Goal: Information Seeking & Learning: Learn about a topic

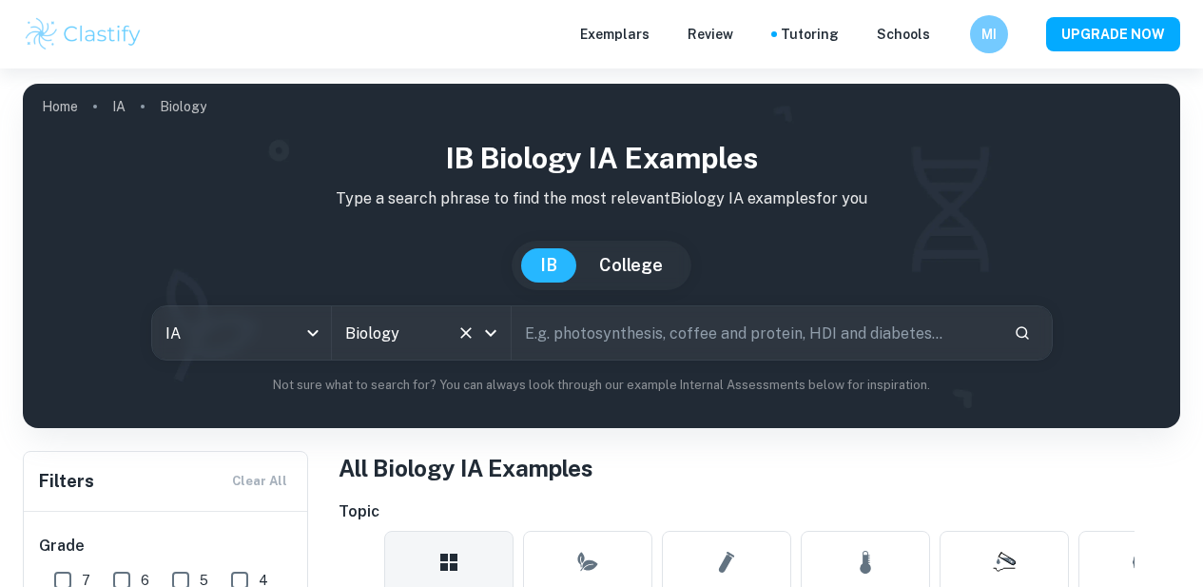
drag, startPoint x: 438, startPoint y: 296, endPoint x: 478, endPoint y: 264, distance: 50.8
click at [438, 306] on div "Biology All Subjects" at bounding box center [421, 332] width 179 height 53
click at [464, 320] on div at bounding box center [477, 333] width 49 height 27
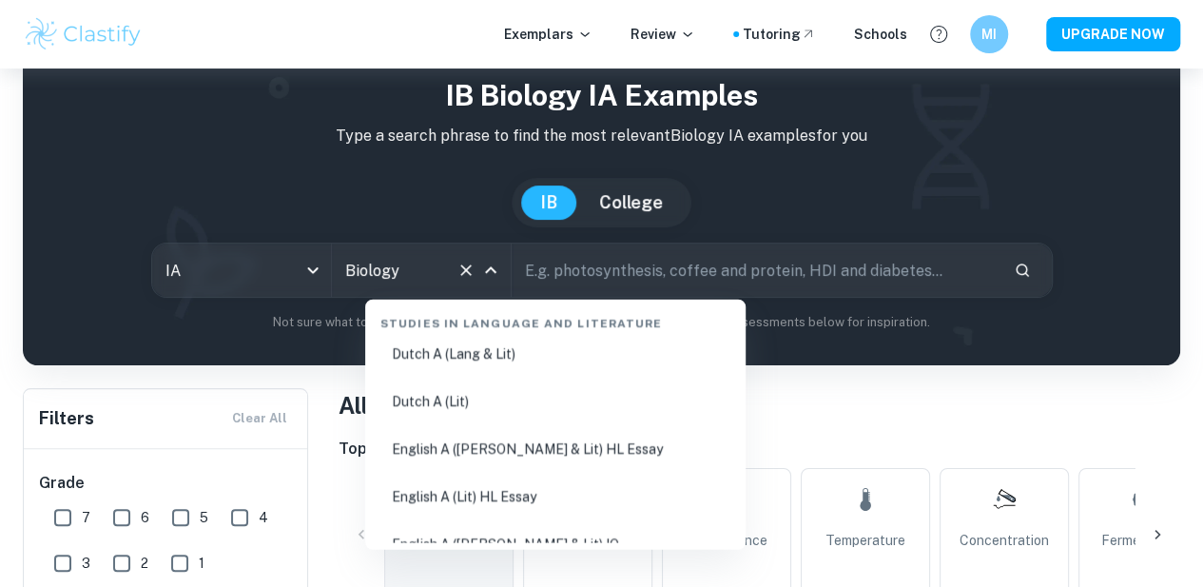
scroll to position [206, 0]
click at [540, 450] on li "English A ([PERSON_NAME] & Lit) HL Essay" at bounding box center [555, 448] width 365 height 44
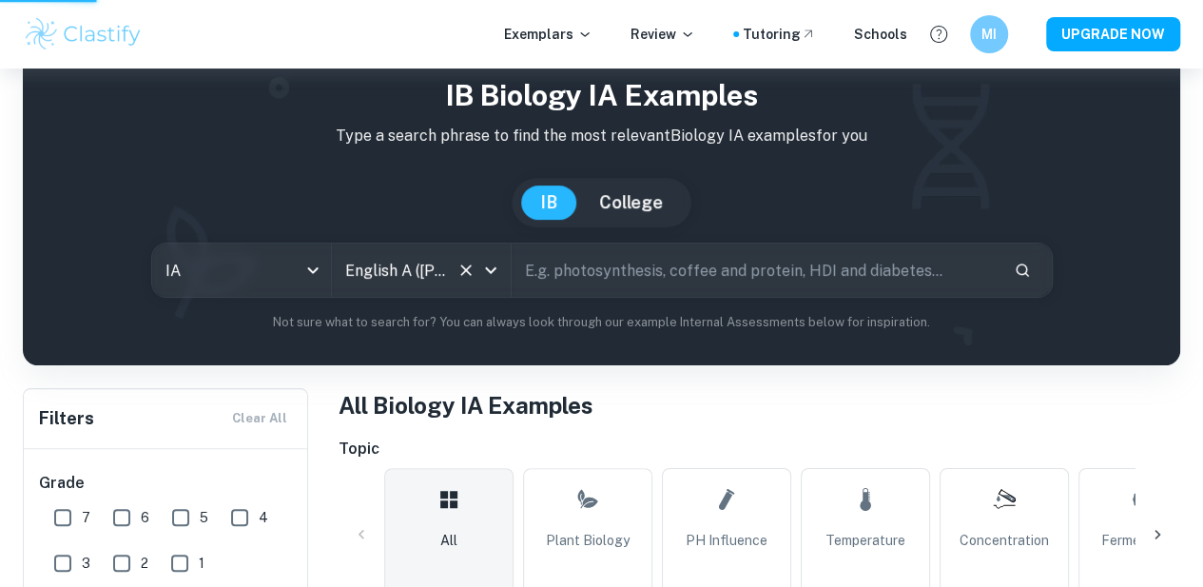
type input "English A ([PERSON_NAME] & Lit) HL Essay"
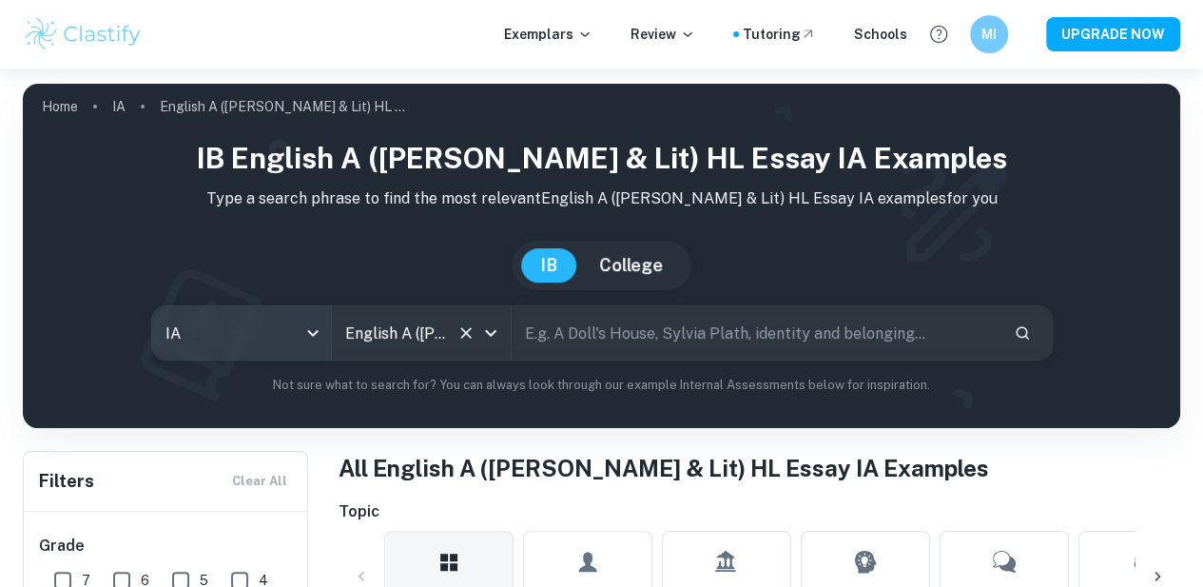
click at [261, 330] on body "We value your privacy We use cookies to enhance your browsing experience, serve…" at bounding box center [601, 361] width 1203 height 587
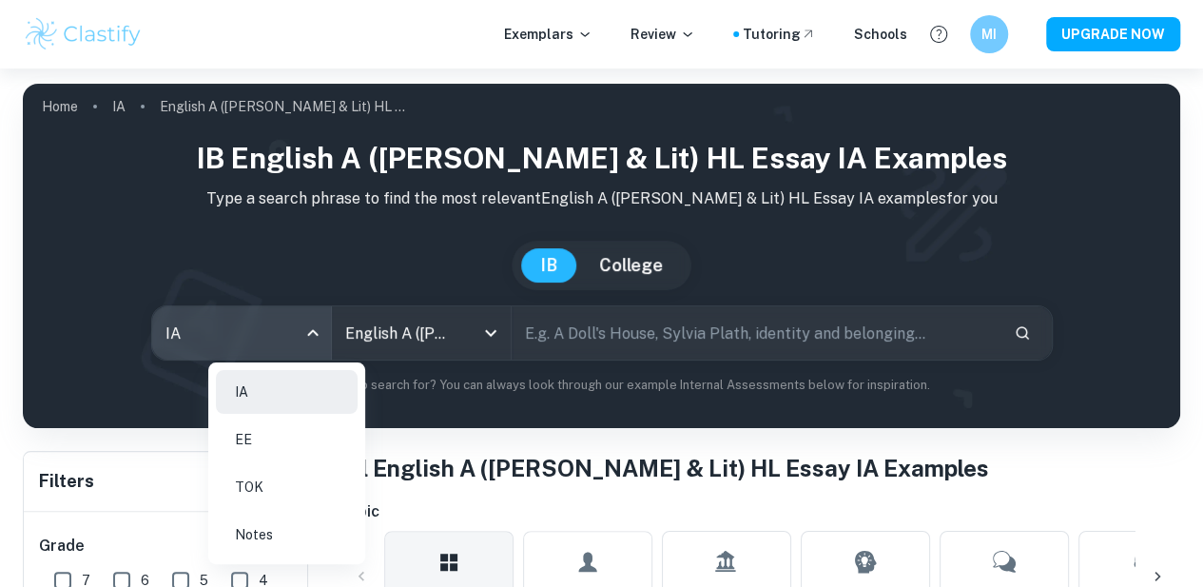
click at [497, 486] on div at bounding box center [601, 293] width 1203 height 587
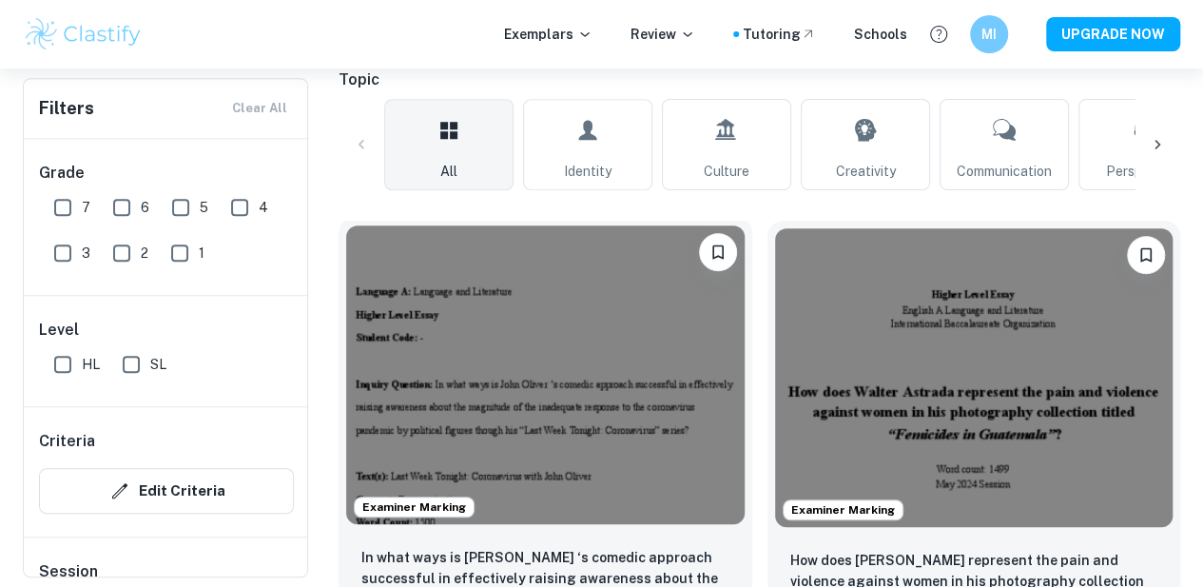
scroll to position [424, 0]
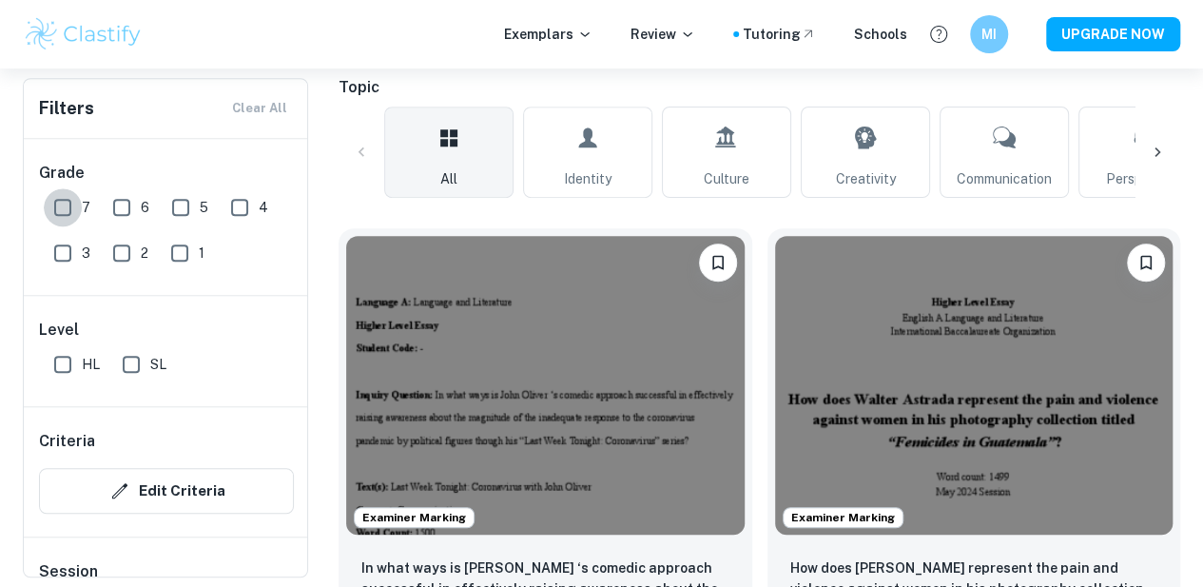
click at [54, 203] on input "7" at bounding box center [63, 207] width 38 height 38
checkbox input "true"
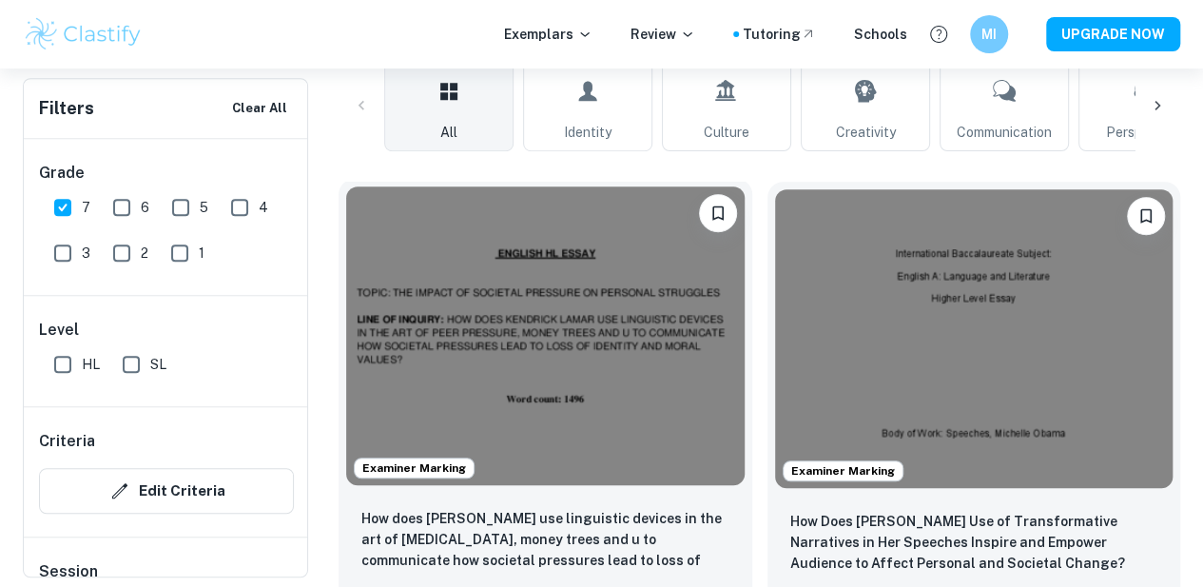
scroll to position [578, 0]
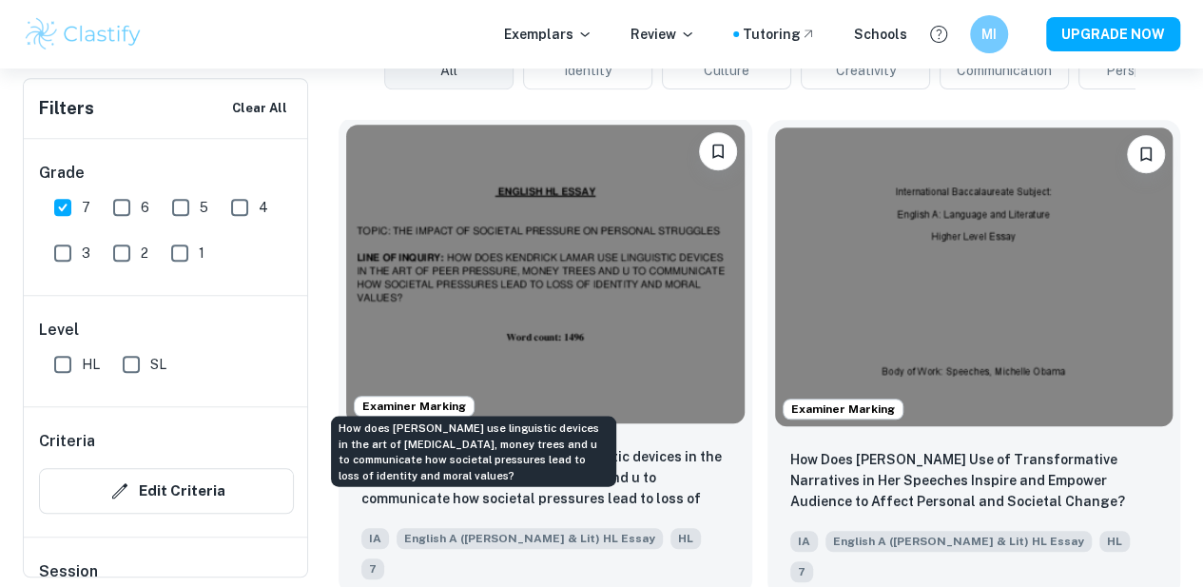
click at [507, 446] on p "How does [PERSON_NAME] use linguistic devices in the art of [MEDICAL_DATA], mon…" at bounding box center [545, 478] width 368 height 65
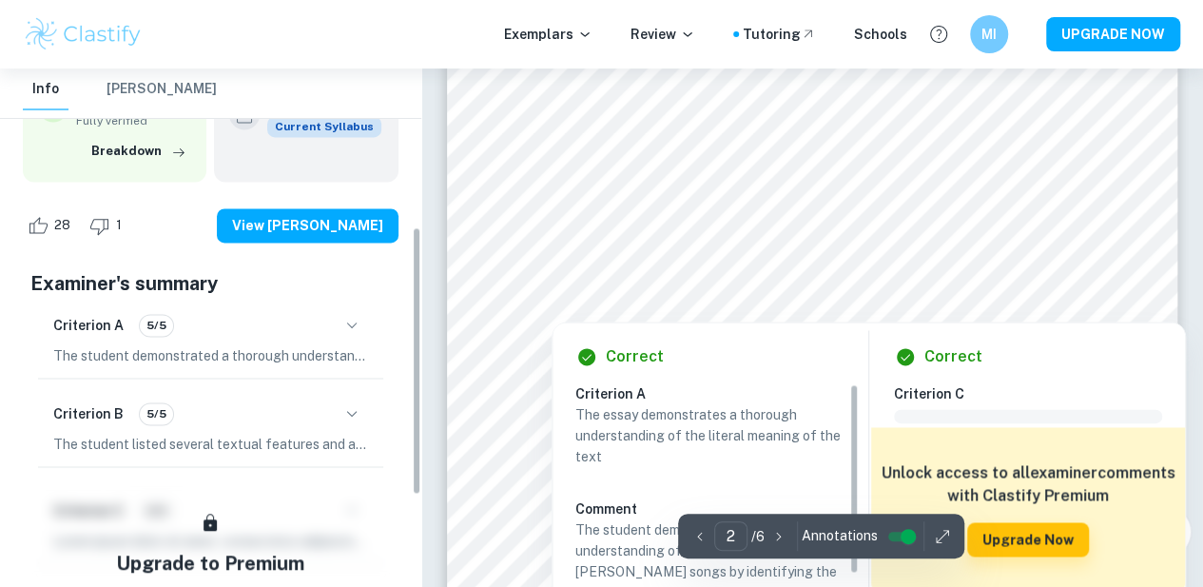
scroll to position [314, 0]
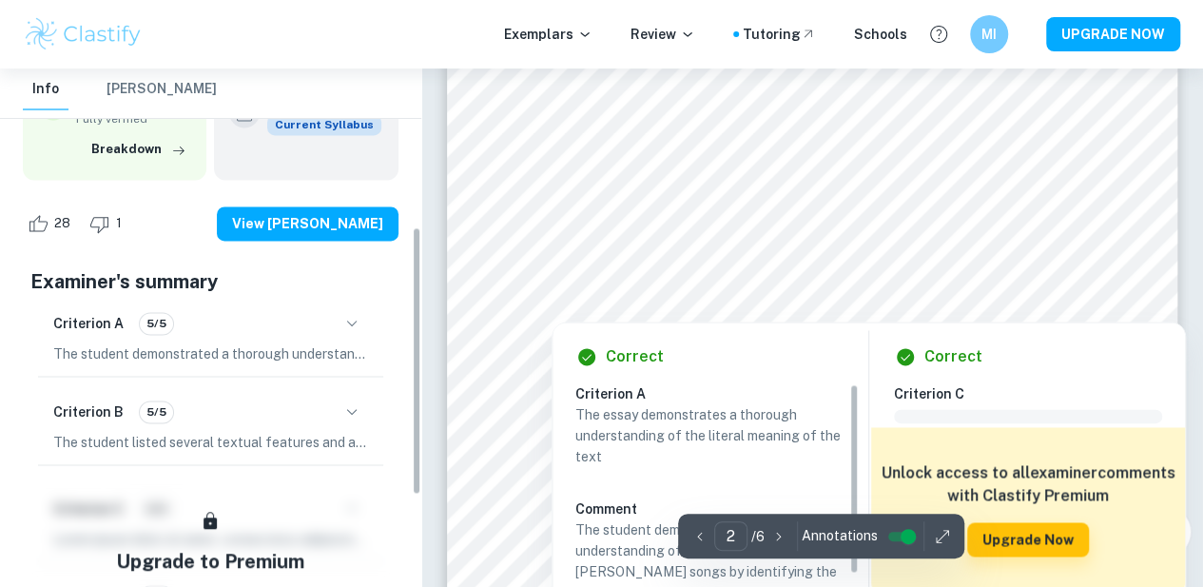
click at [300, 349] on p "The student demonstrated a thorough understanding of the literal meaning of [PE…" at bounding box center [210, 353] width 315 height 21
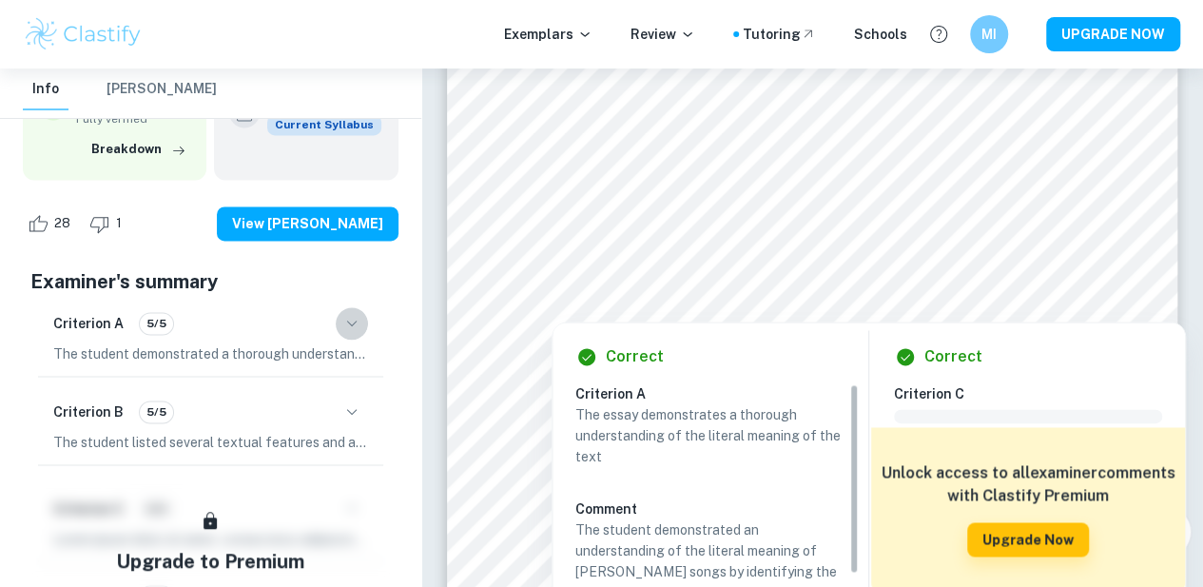
click at [342, 313] on icon "button" at bounding box center [352, 323] width 23 height 23
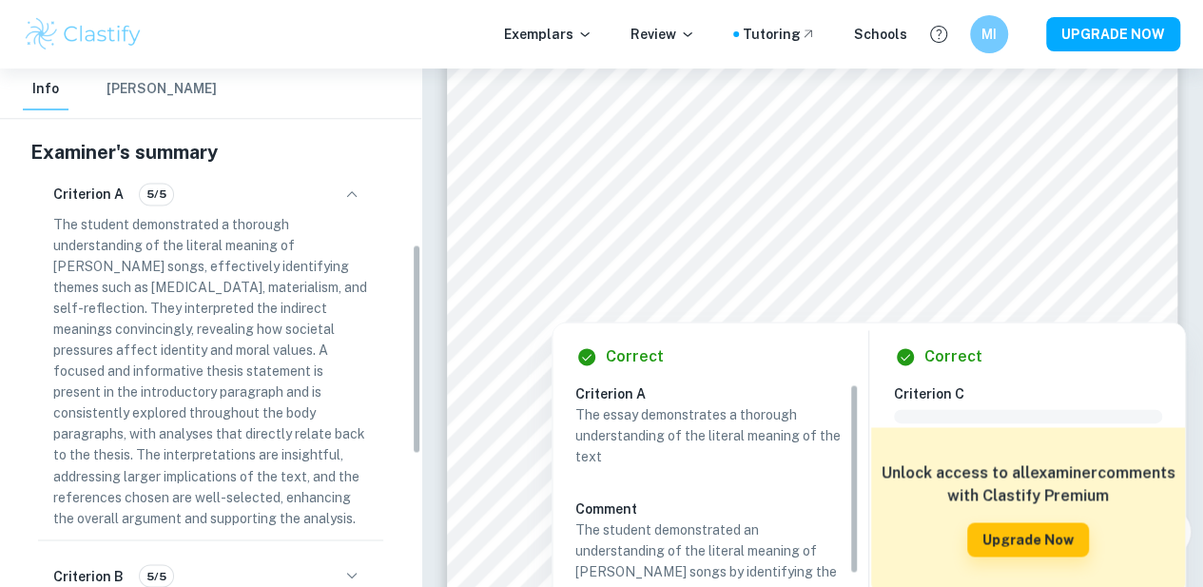
scroll to position [445, 0]
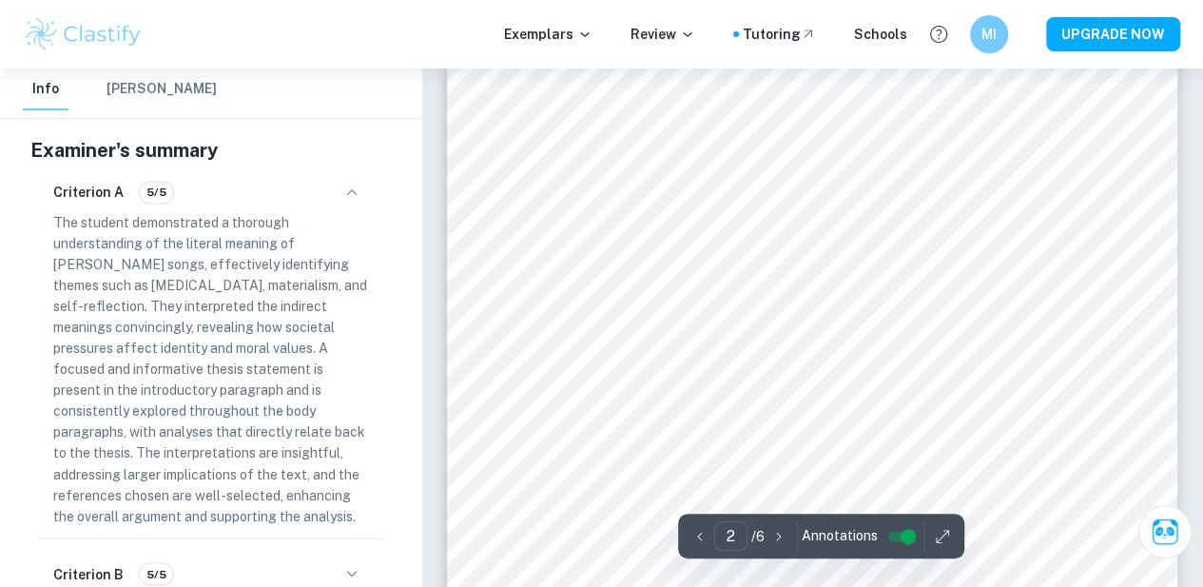
type input "1"
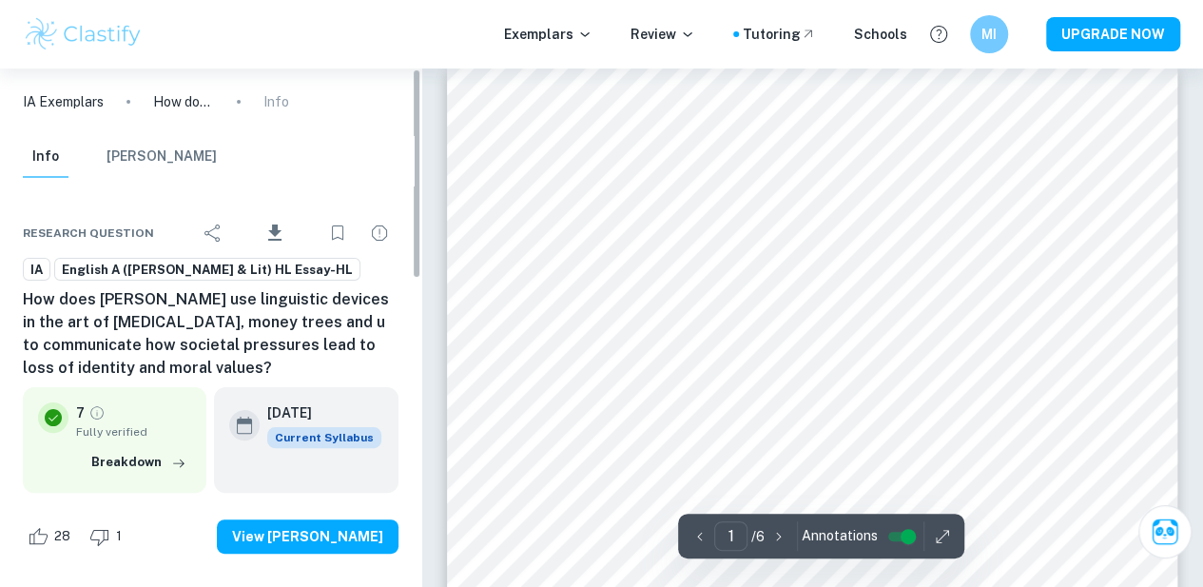
scroll to position [0, 0]
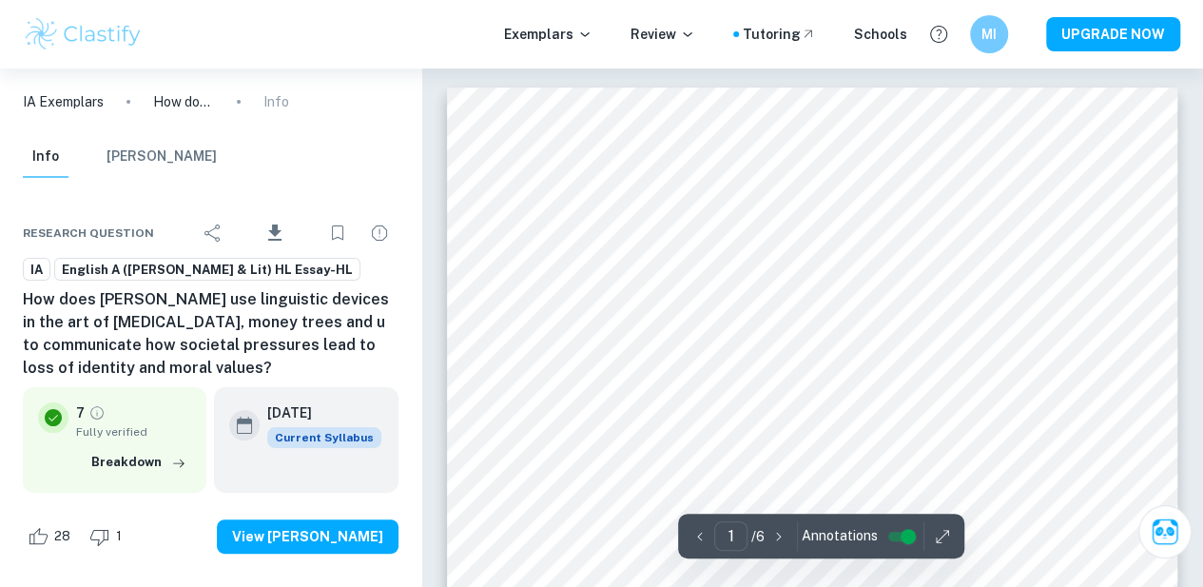
click at [114, 36] on img at bounding box center [83, 34] width 121 height 38
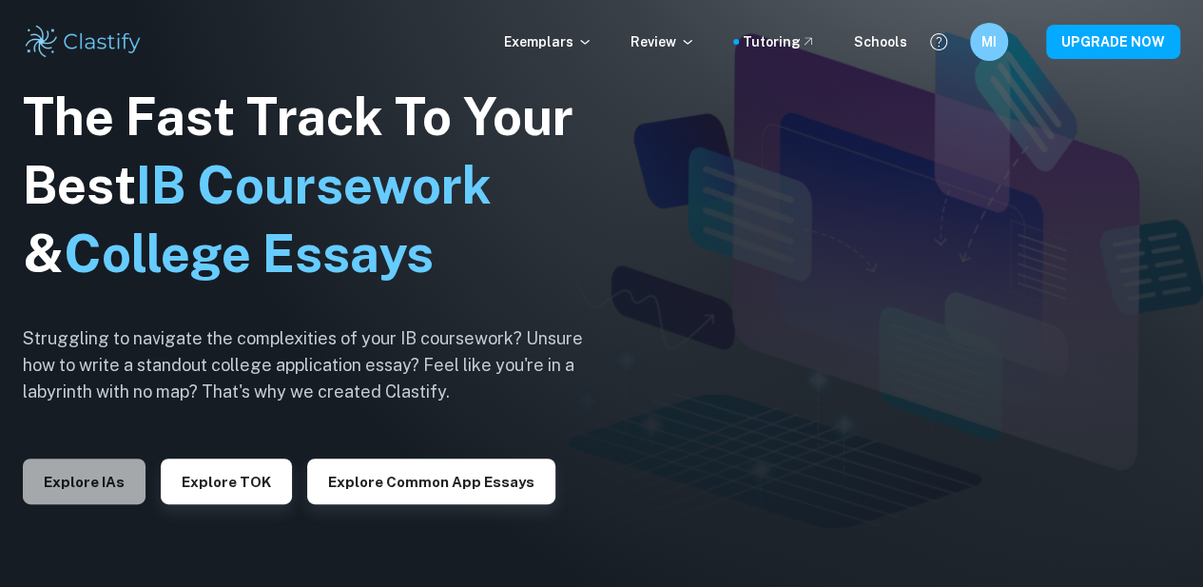
click at [115, 497] on button "Explore IAs" at bounding box center [84, 481] width 123 height 46
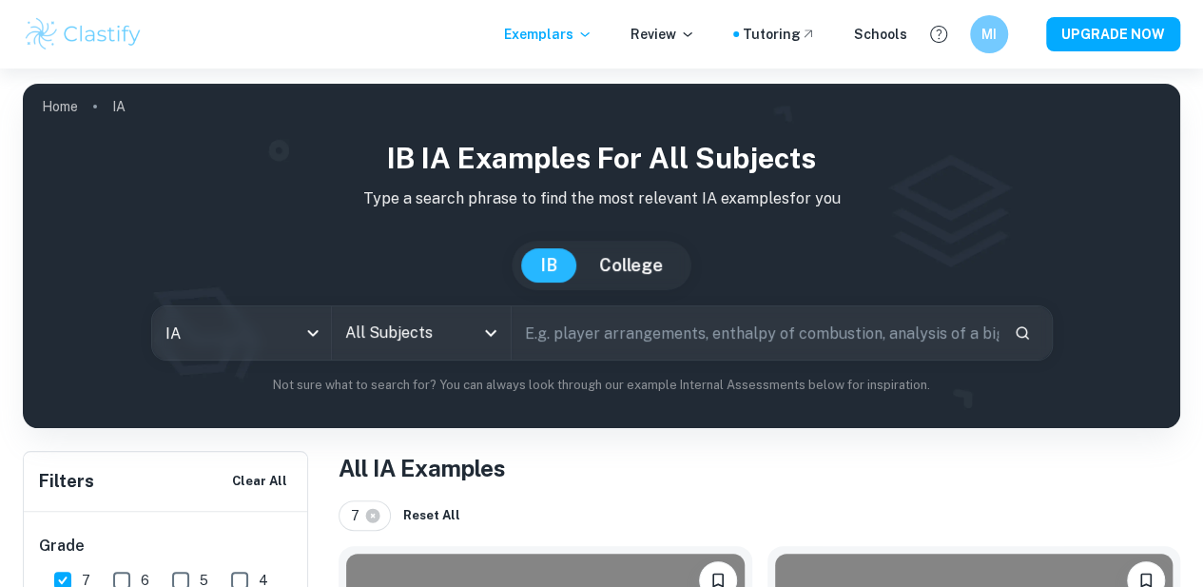
scroll to position [251, 0]
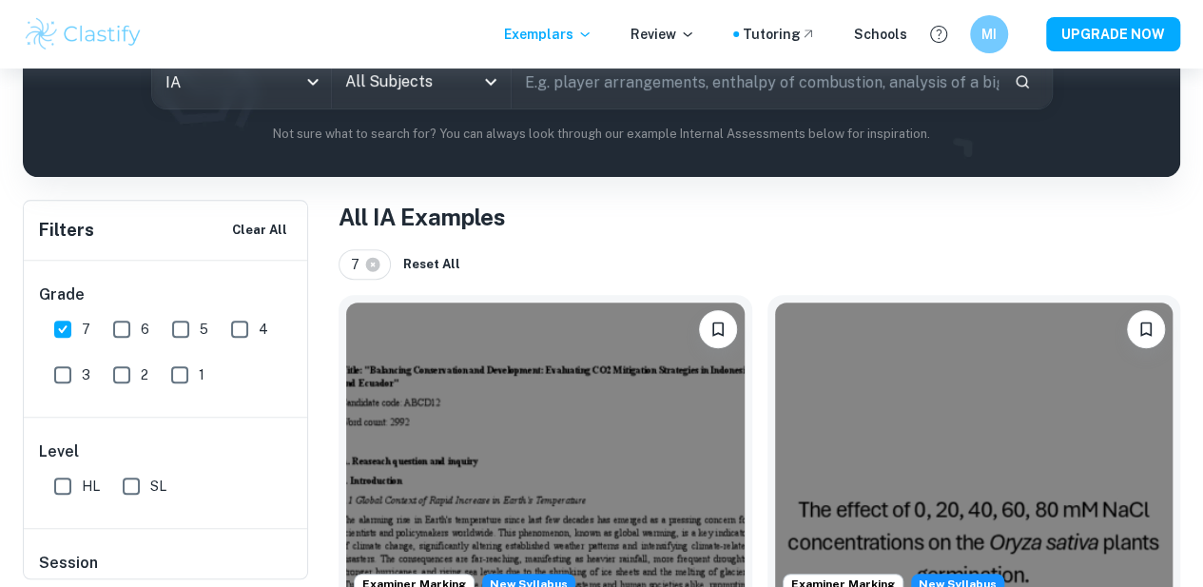
click at [442, 88] on input "All Subjects" at bounding box center [407, 82] width 133 height 36
click at [486, 79] on div "All Subjects" at bounding box center [421, 81] width 179 height 53
click at [497, 83] on icon "Open" at bounding box center [490, 81] width 23 height 23
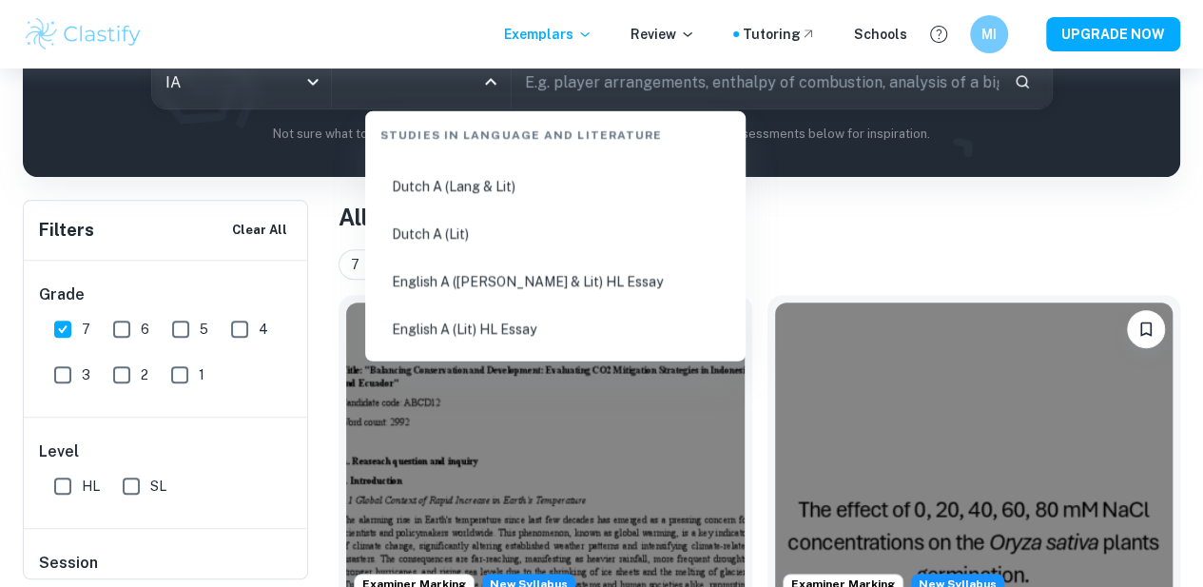
scroll to position [232, 0]
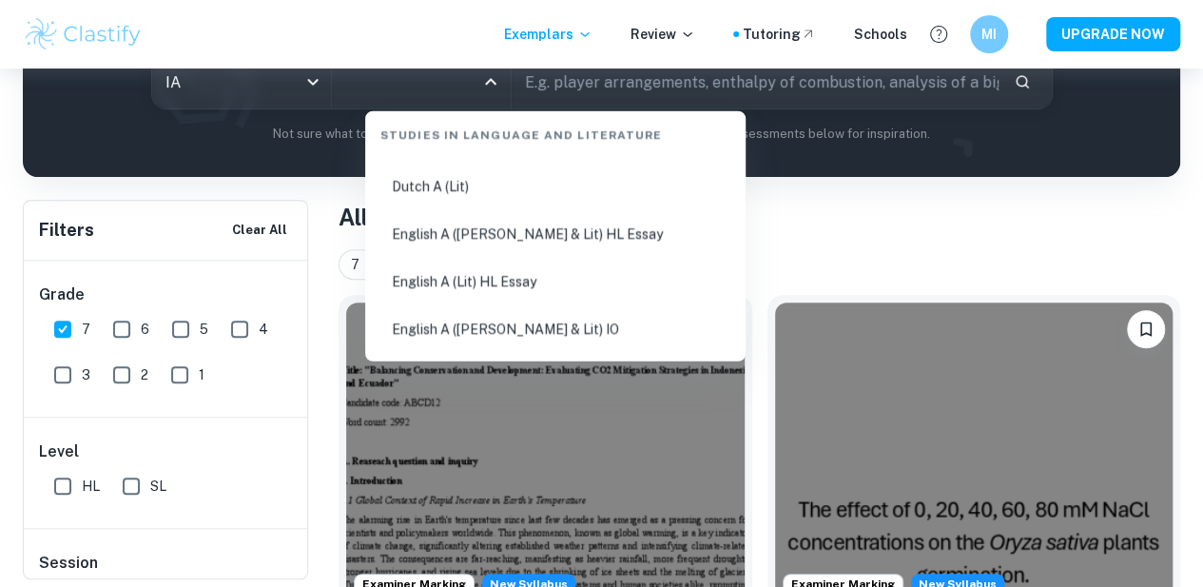
click at [511, 238] on li "English A ([PERSON_NAME] & Lit) HL Essay" at bounding box center [555, 234] width 365 height 44
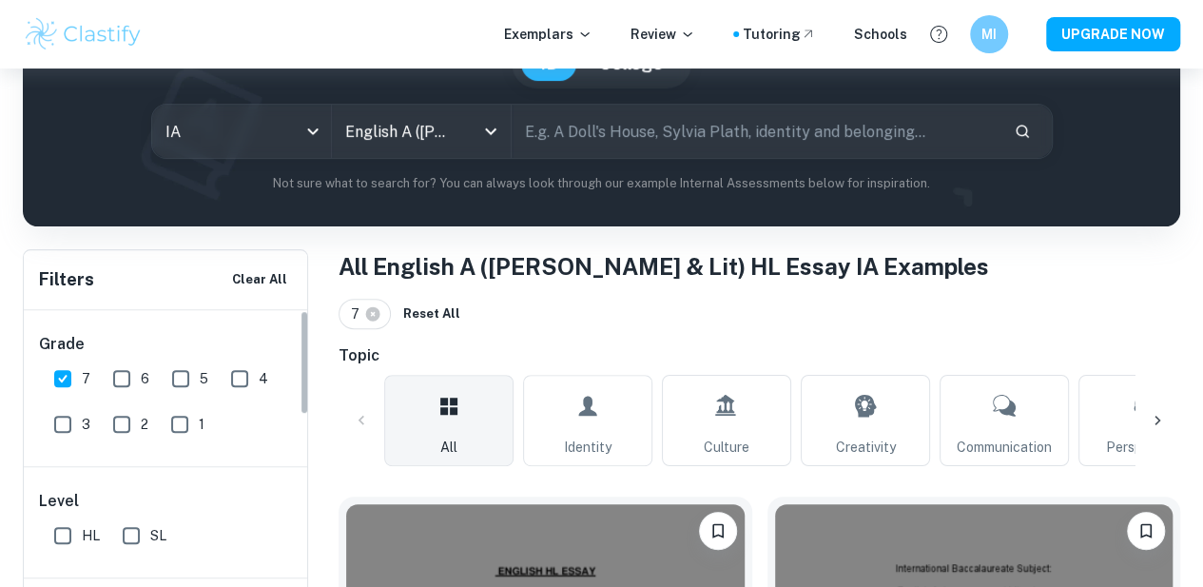
scroll to position [234, 0]
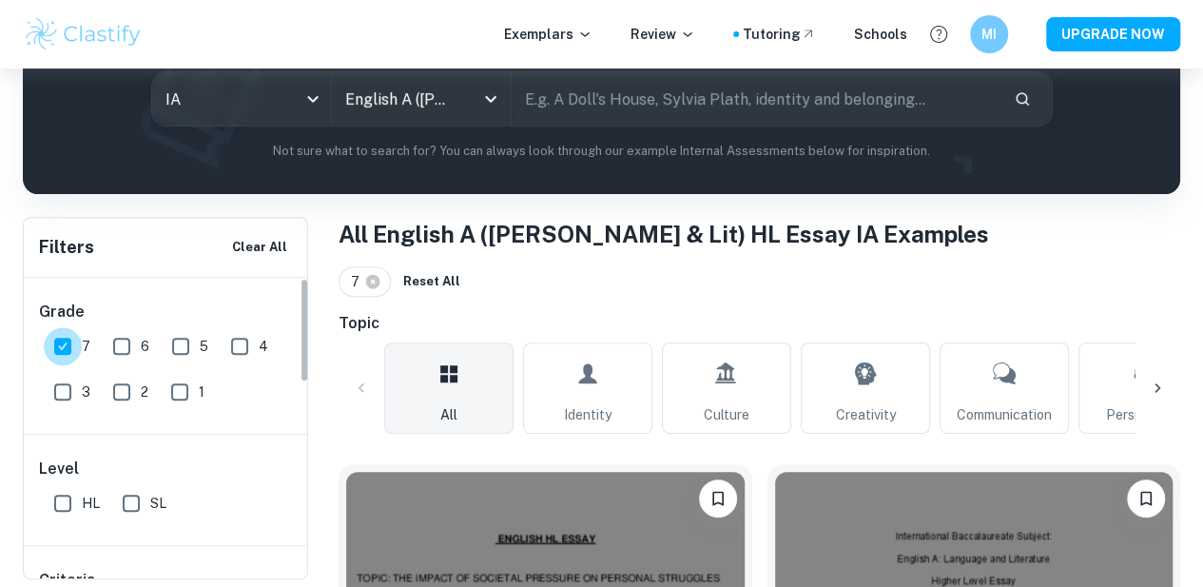
click at [65, 343] on input "7" at bounding box center [63, 346] width 38 height 38
checkbox input "false"
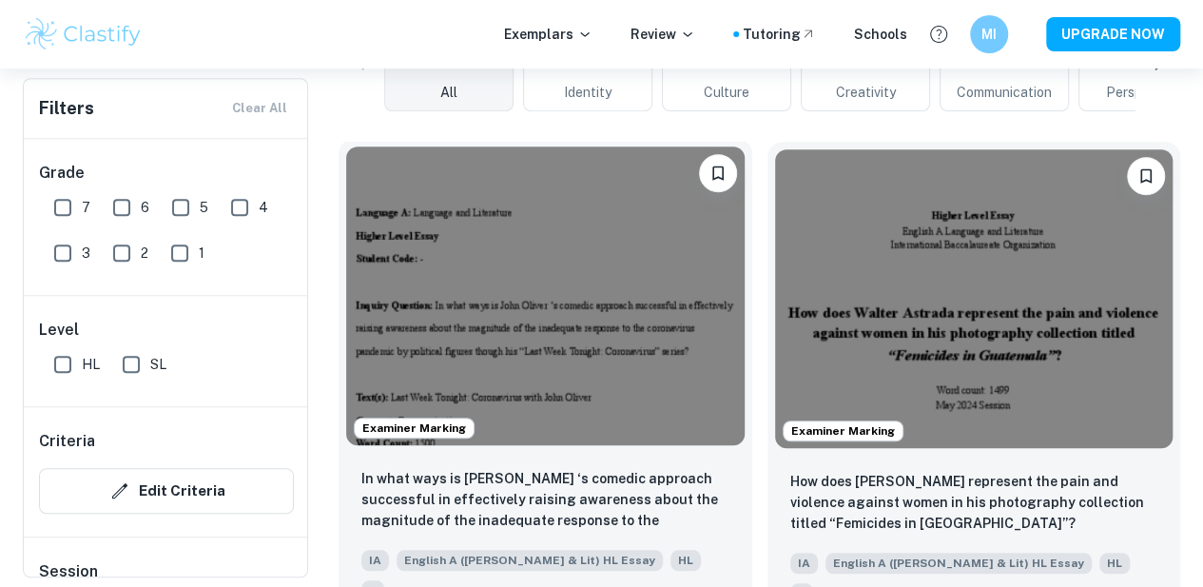
scroll to position [512, 0]
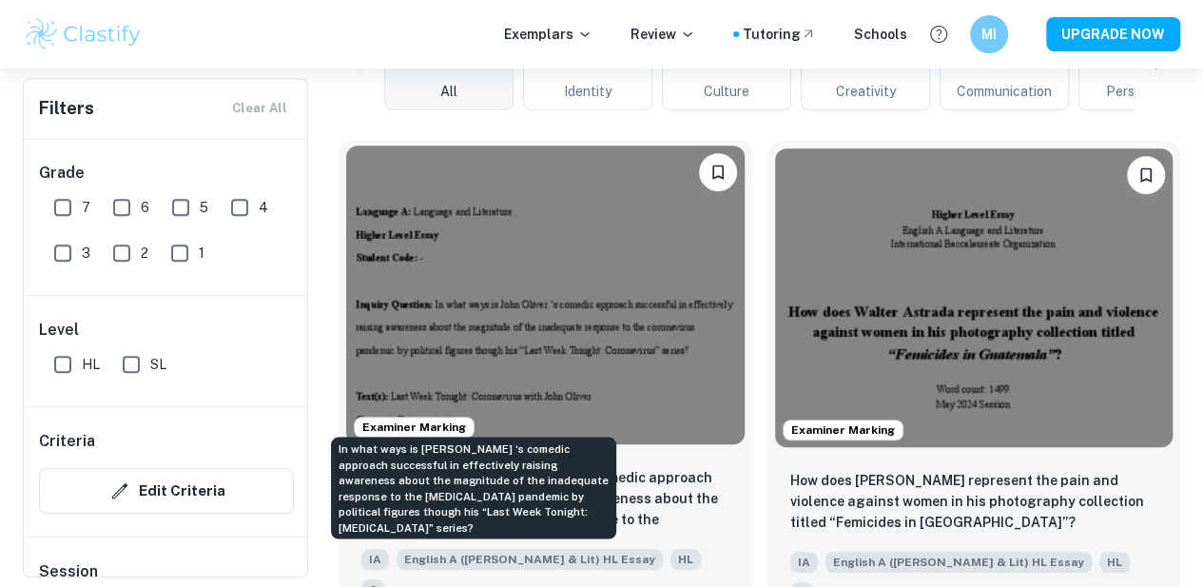
click at [579, 467] on p "In what ways is [PERSON_NAME] ‘s comedic approach successful in effectively rai…" at bounding box center [545, 499] width 368 height 65
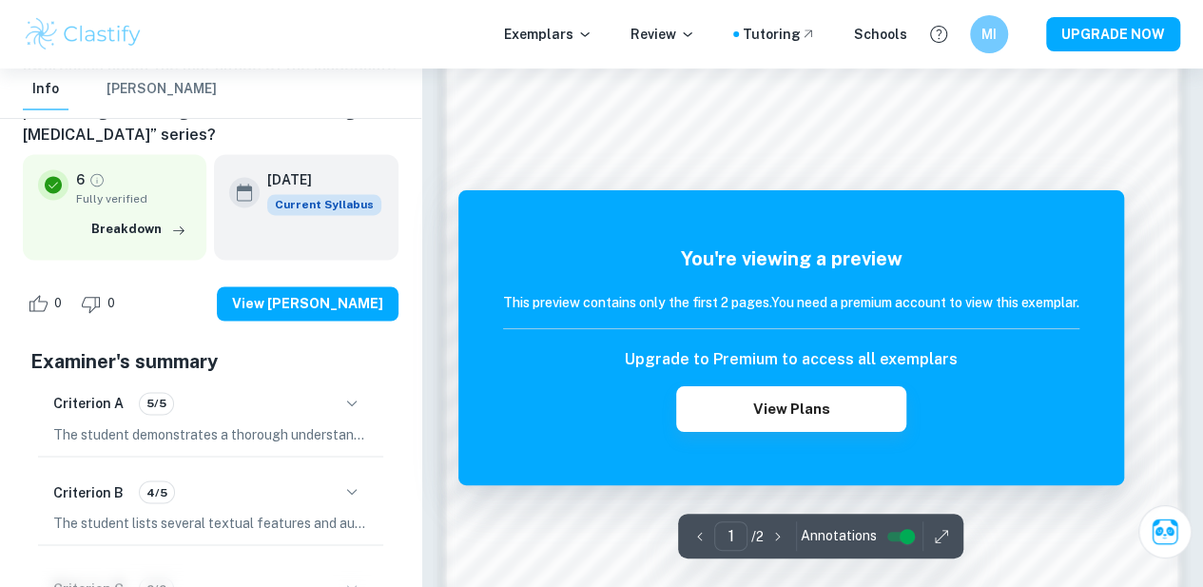
scroll to position [1392, 0]
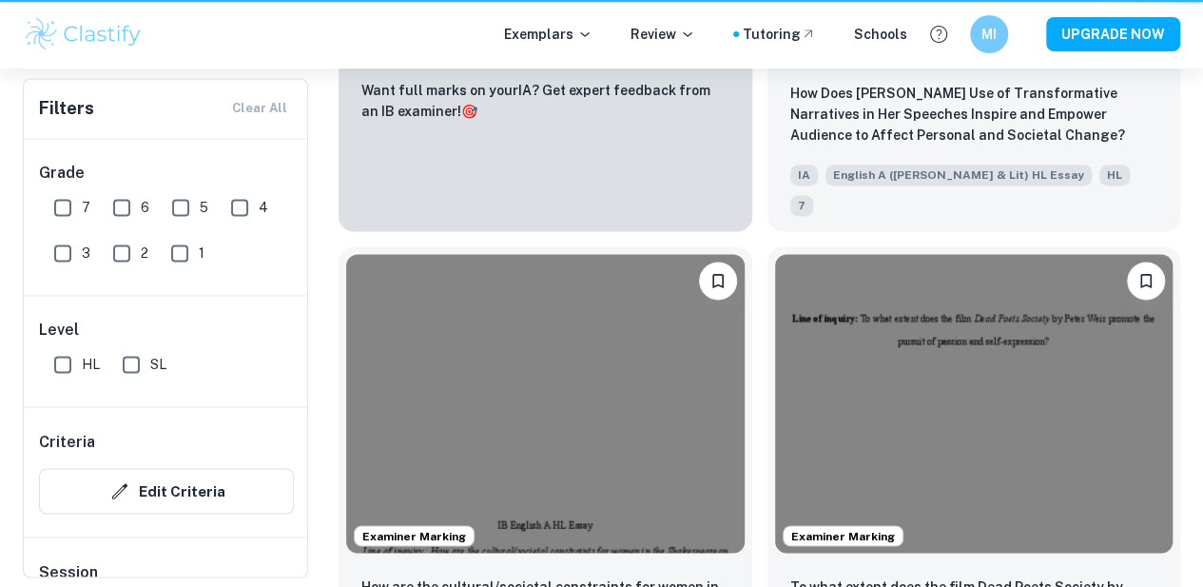
scroll to position [512, 0]
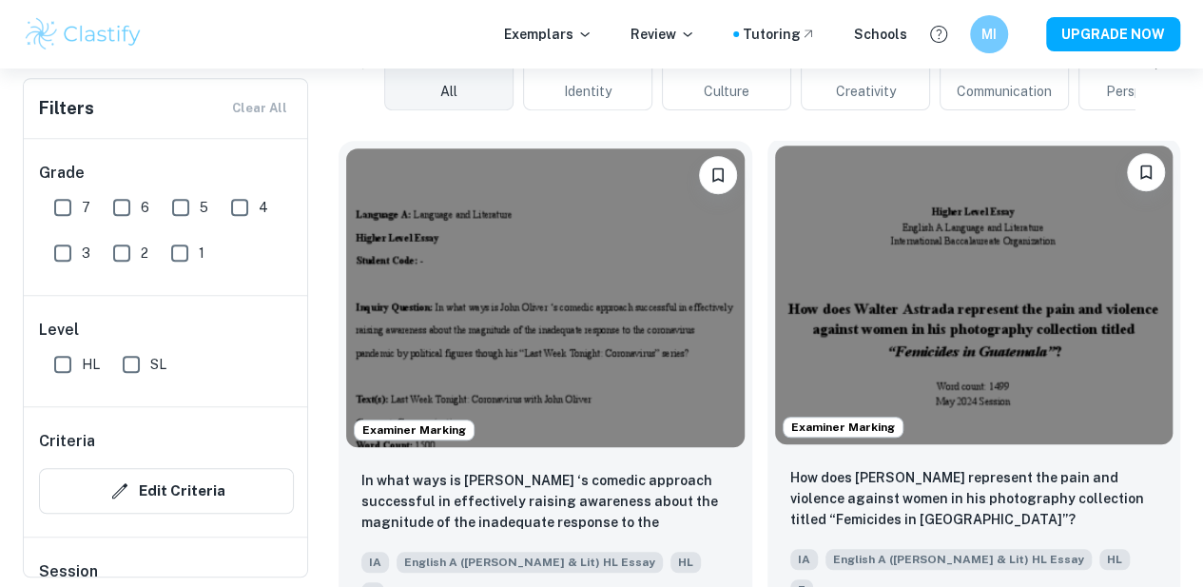
click at [775, 260] on img at bounding box center [974, 295] width 399 height 299
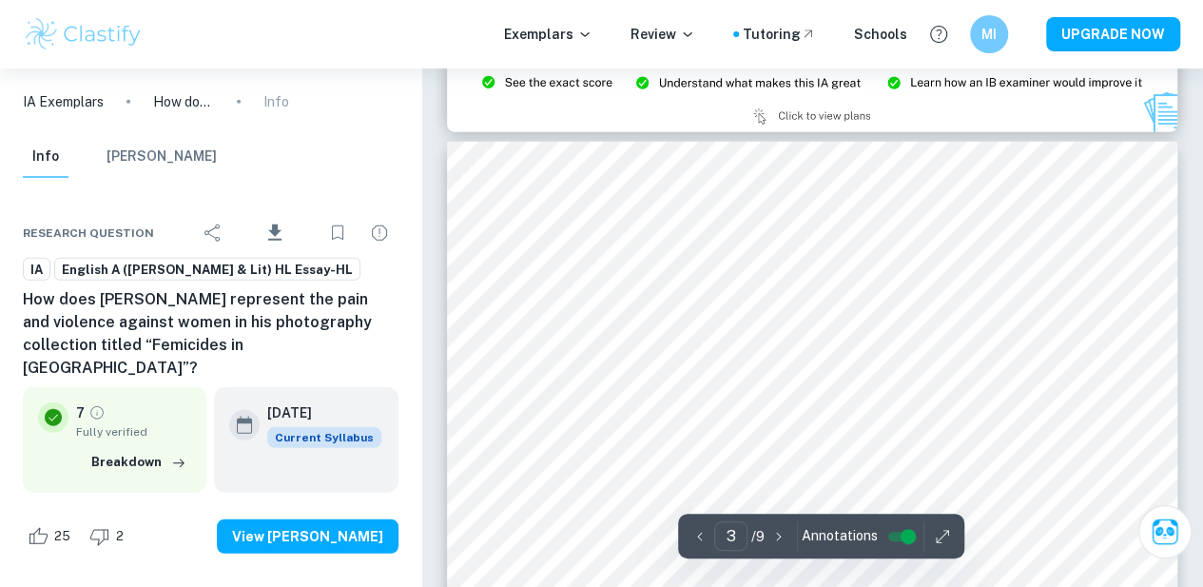
scroll to position [2268, 0]
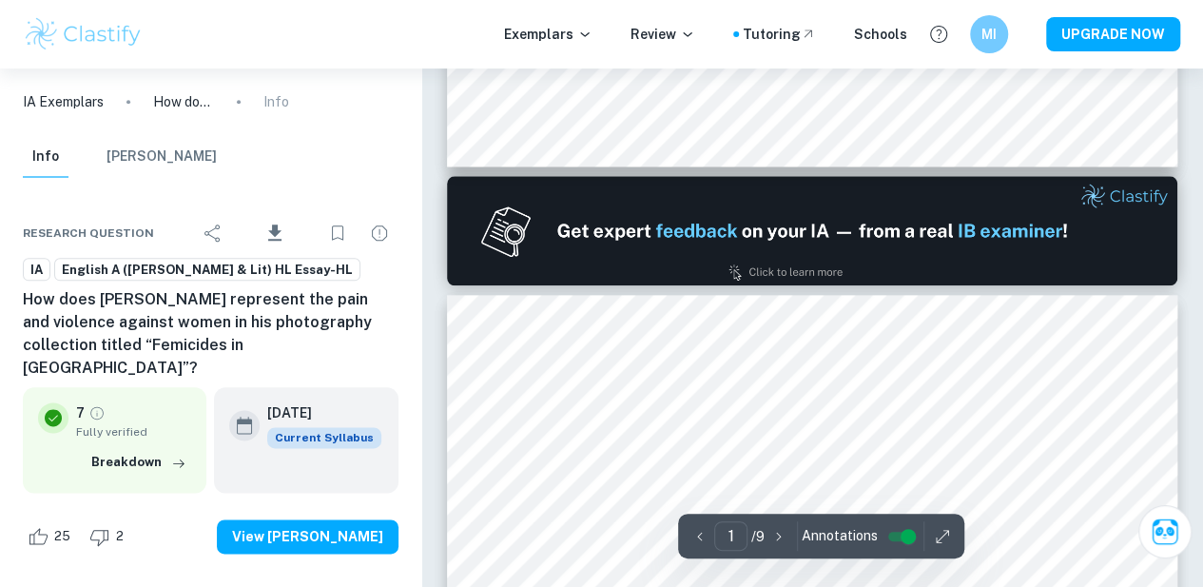
type input "2"
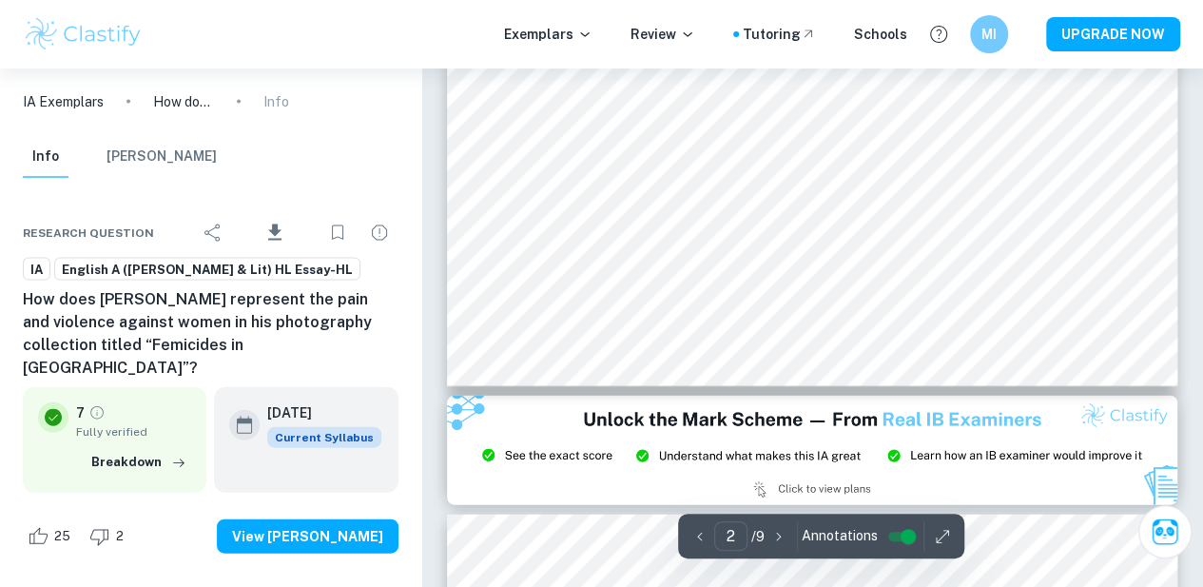
scroll to position [1893, 0]
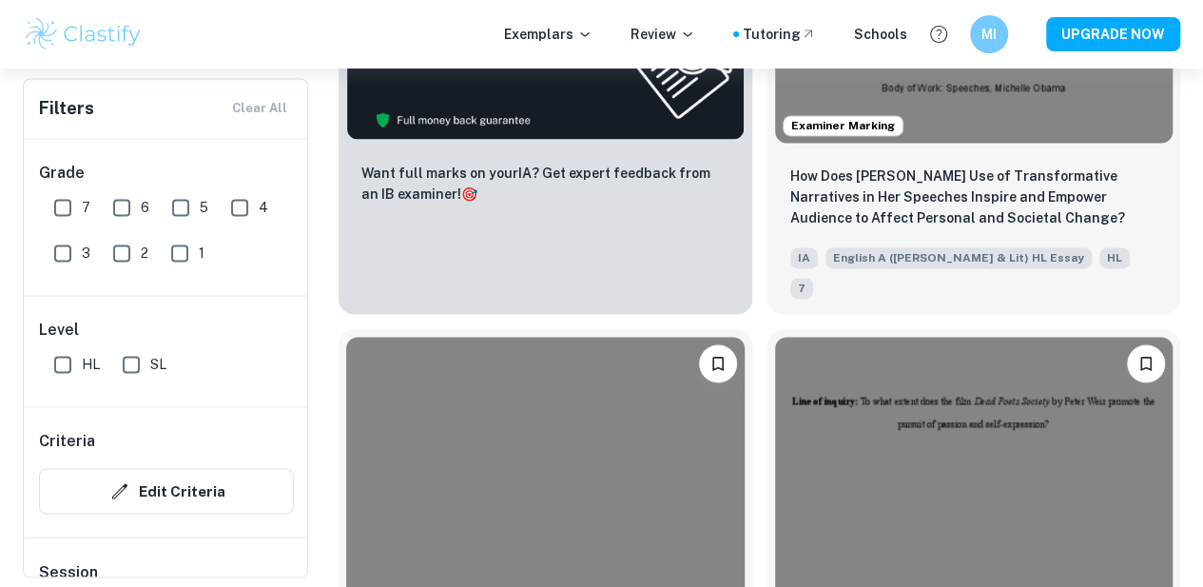
scroll to position [1310, 0]
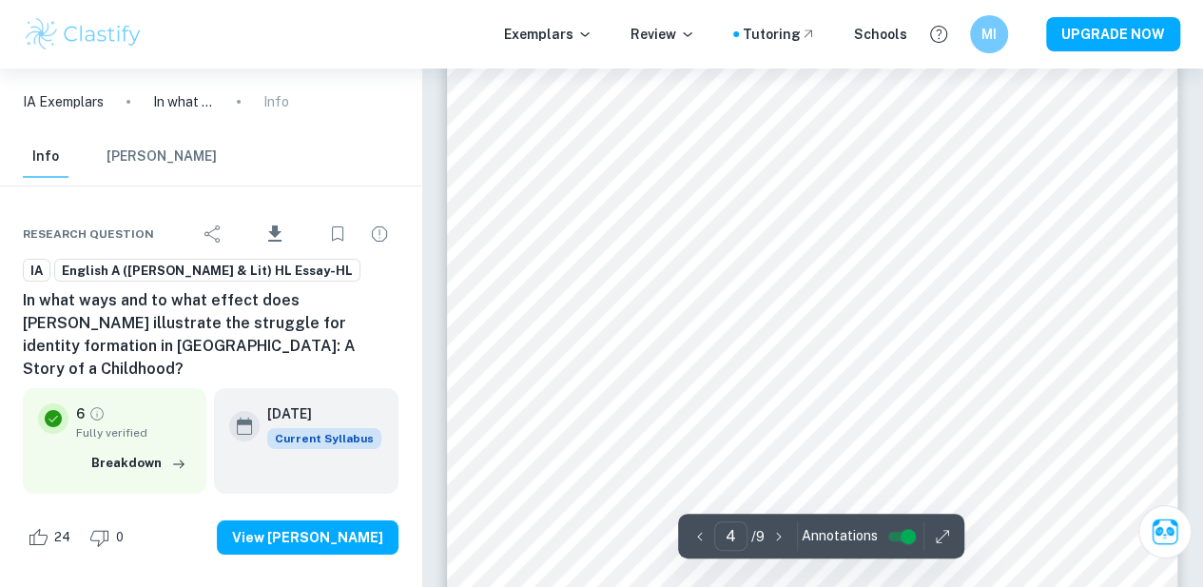
scroll to position [3418, 1]
type input "5"
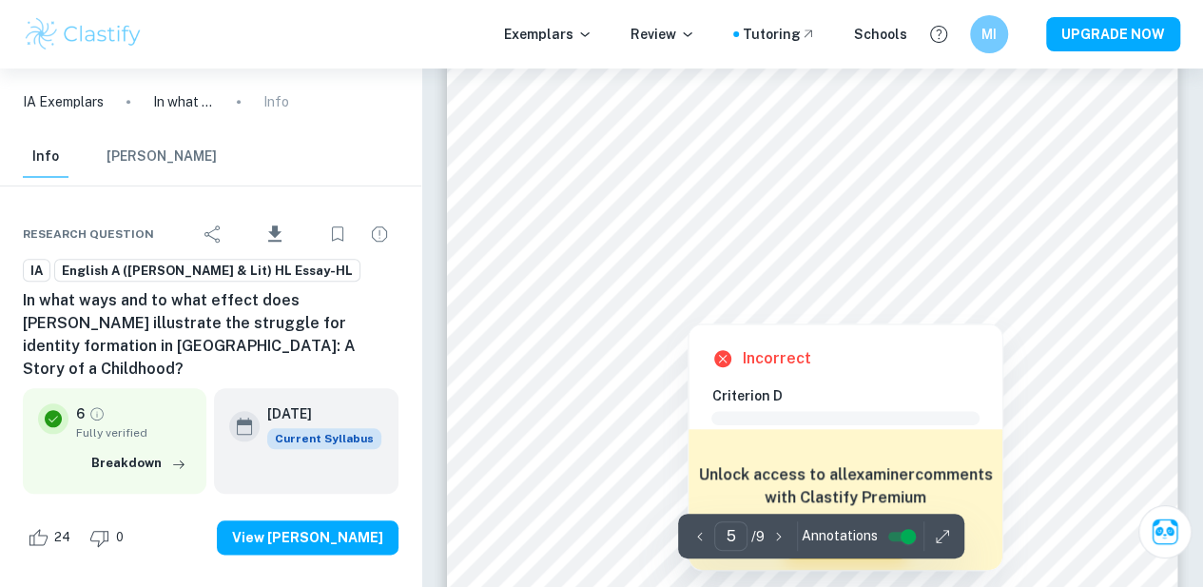
click at [778, 279] on div at bounding box center [886, 288] width 408 height 30
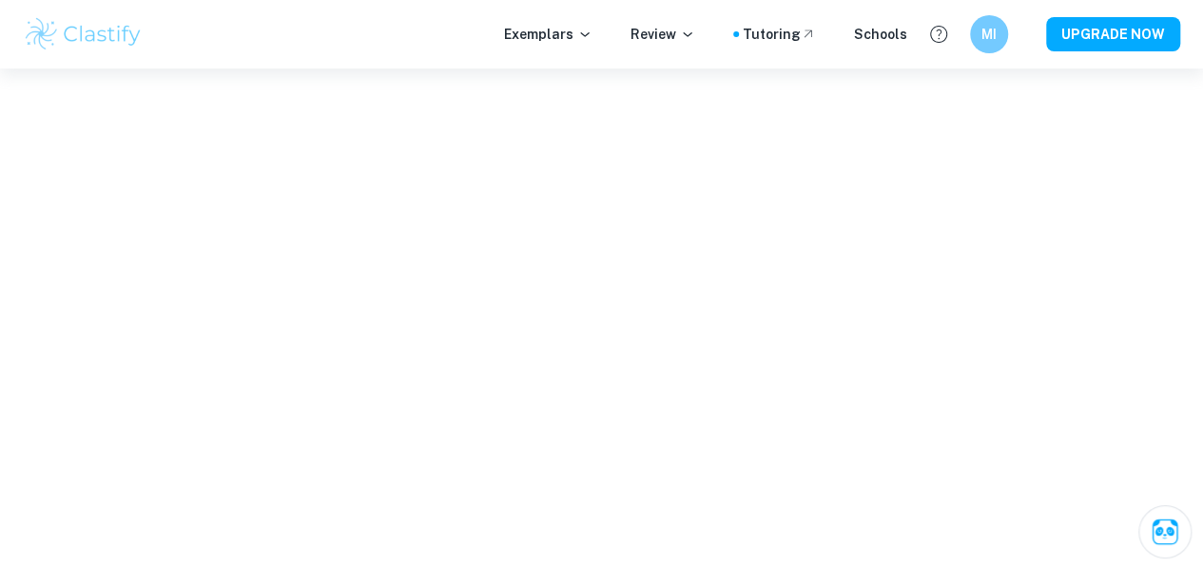
scroll to position [3951, 0]
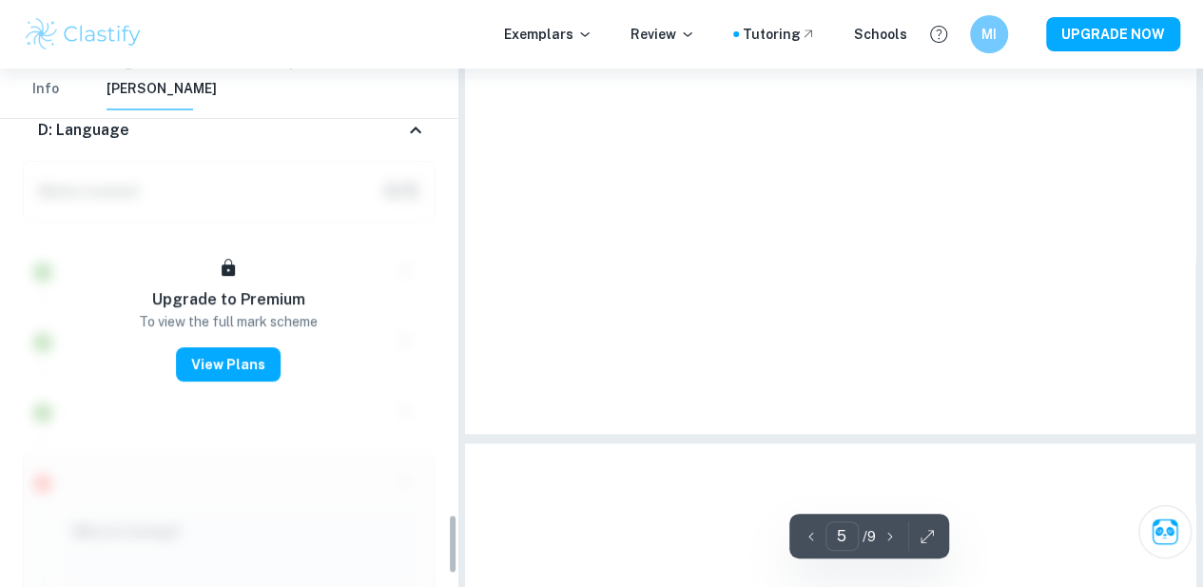
type input "5"
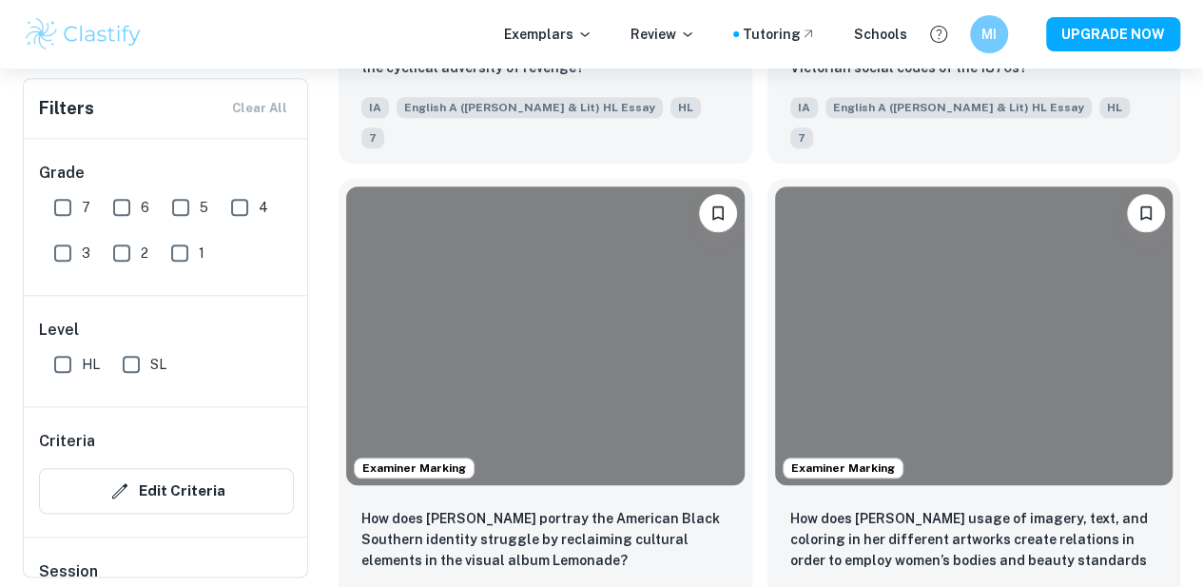
scroll to position [1310, 0]
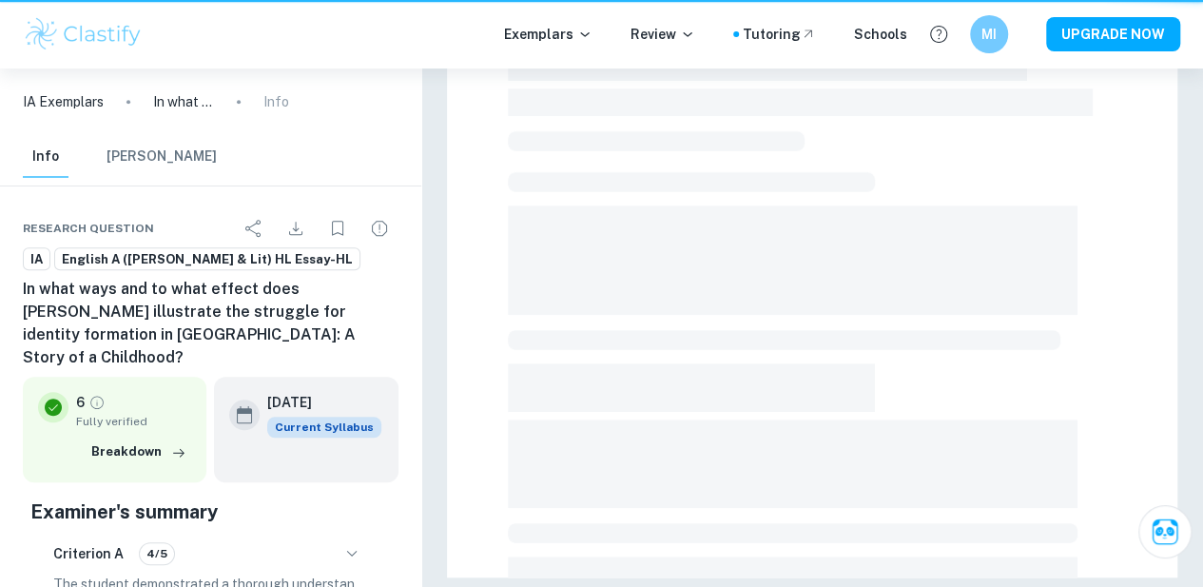
scroll to position [535, 1]
